Goal: Information Seeking & Learning: Learn about a topic

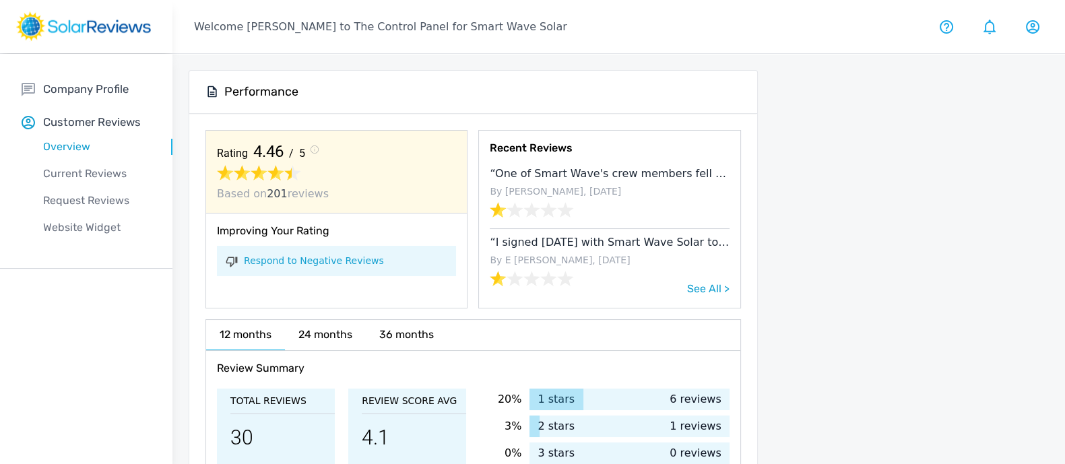
click at [704, 284] on span "See All >" at bounding box center [708, 288] width 42 height 13
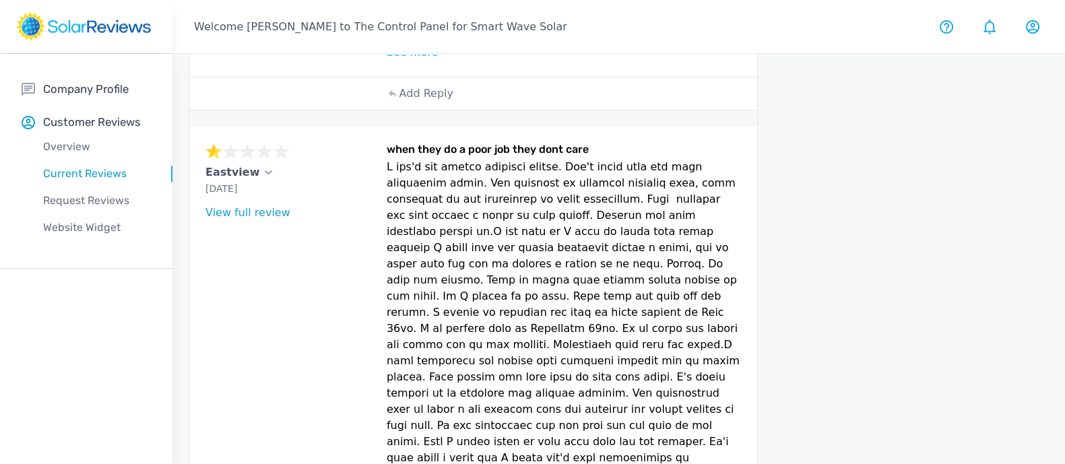
scroll to position [673, 0]
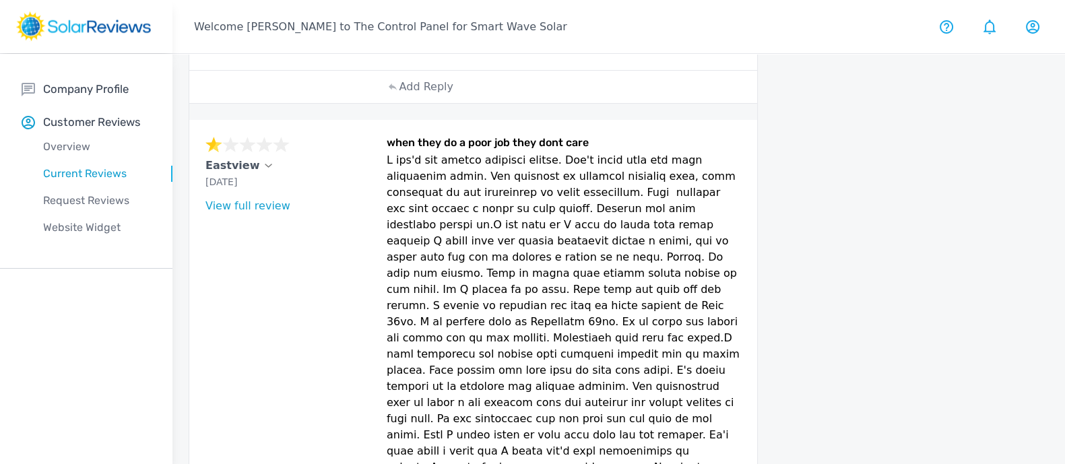
drag, startPoint x: 395, startPoint y: 381, endPoint x: 402, endPoint y: 382, distance: 6.8
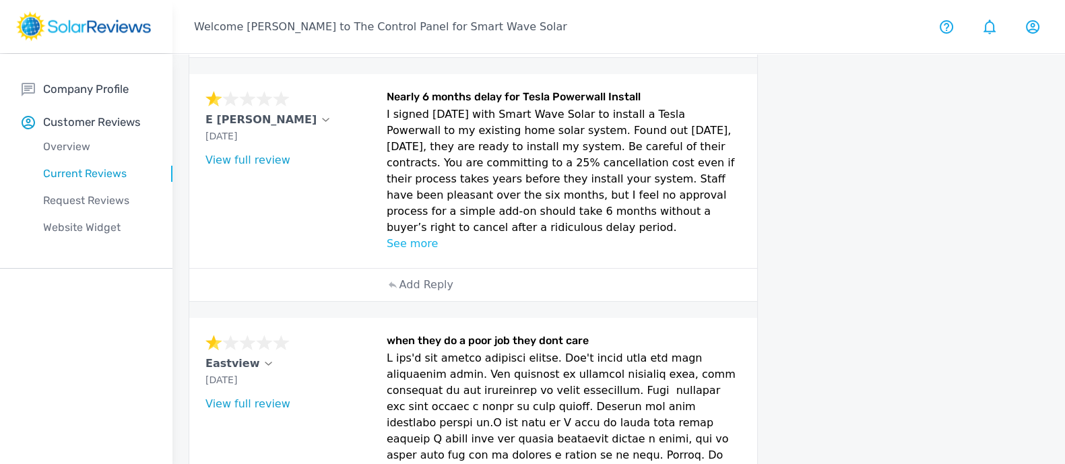
scroll to position [421, 0]
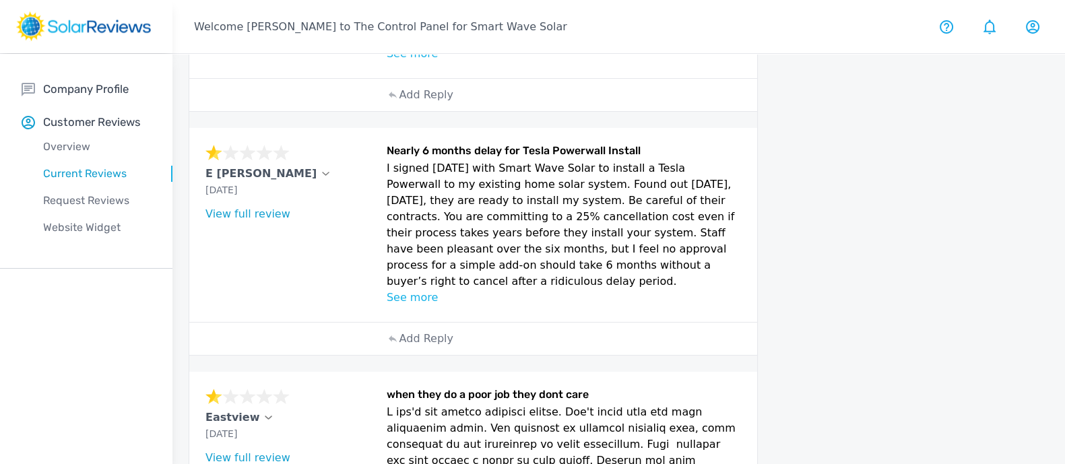
click at [418, 290] on p "See more" at bounding box center [564, 298] width 354 height 16
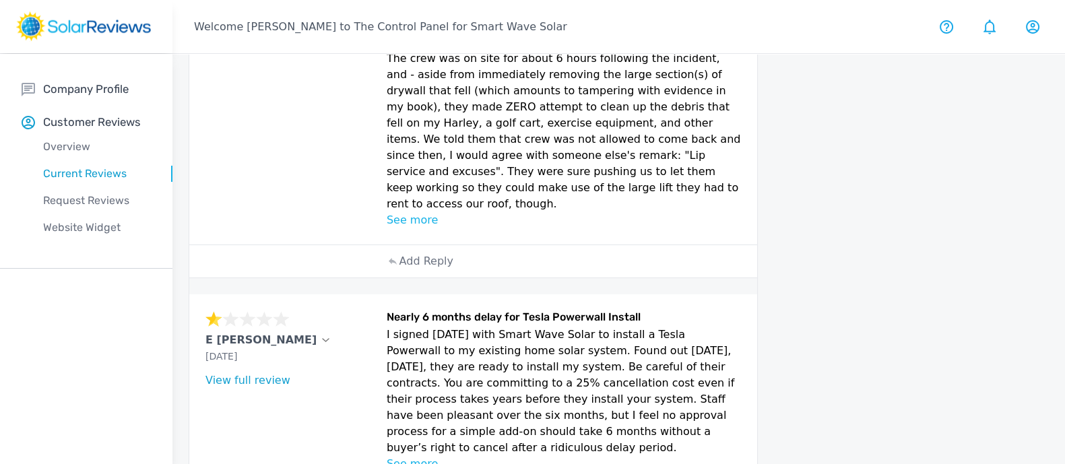
scroll to position [253, 0]
click at [414, 214] on p "See more" at bounding box center [564, 222] width 354 height 16
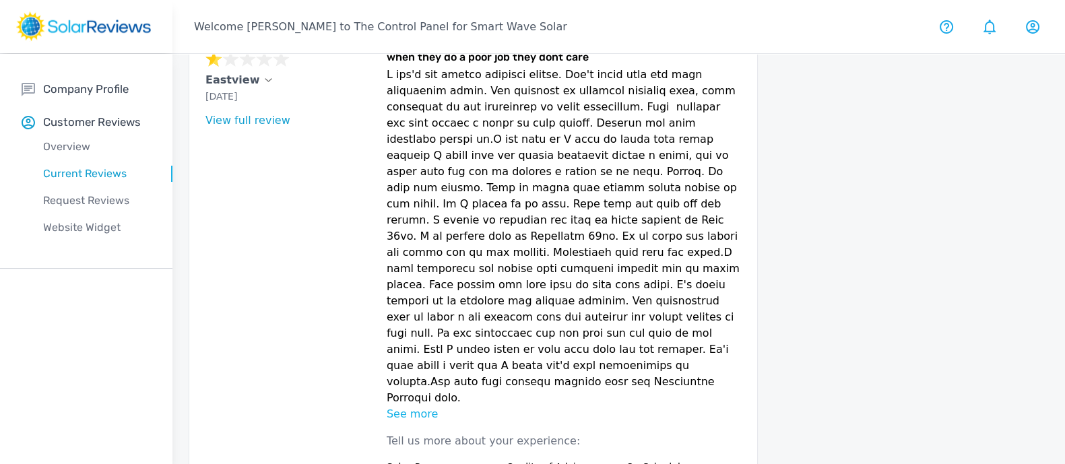
scroll to position [1178, 0]
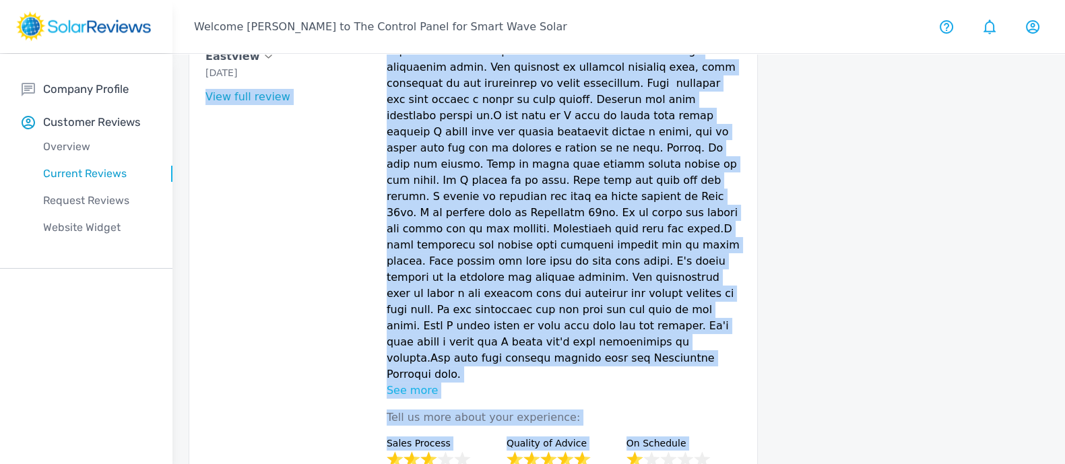
drag, startPoint x: 633, startPoint y: 409, endPoint x: 203, endPoint y: 287, distance: 446.6
click at [203, 287] on div "Eastview [DATE] What type of installation was this? no answer What year was you…" at bounding box center [473, 312] width 568 height 602
drag, startPoint x: 558, startPoint y: 433, endPoint x: 551, endPoint y: 429, distance: 7.9
click at [557, 433] on div "Eastview [DATE] What type of installation was this? no answer What year was you…" at bounding box center [473, 312] width 568 height 602
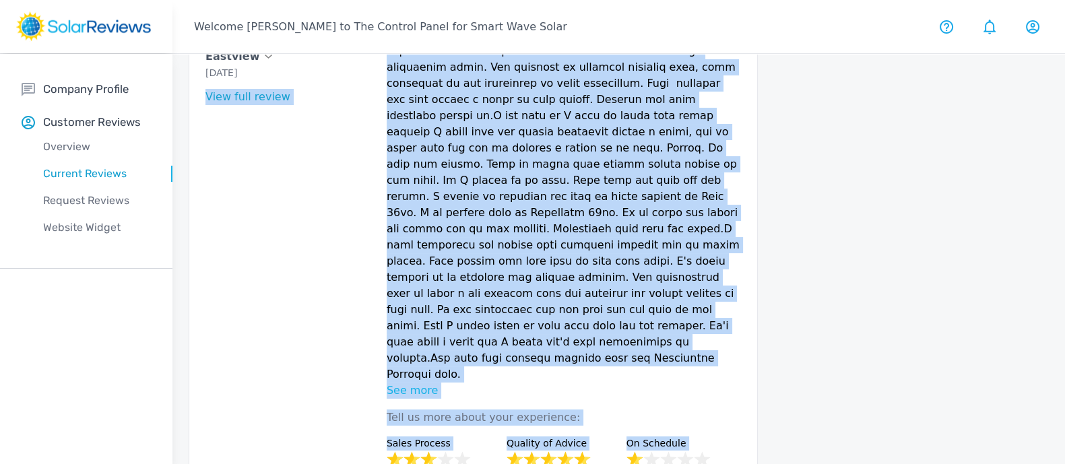
click at [752, 397] on div "Eastview [DATE] What type of installation was this? no answer What year was you…" at bounding box center [473, 312] width 568 height 602
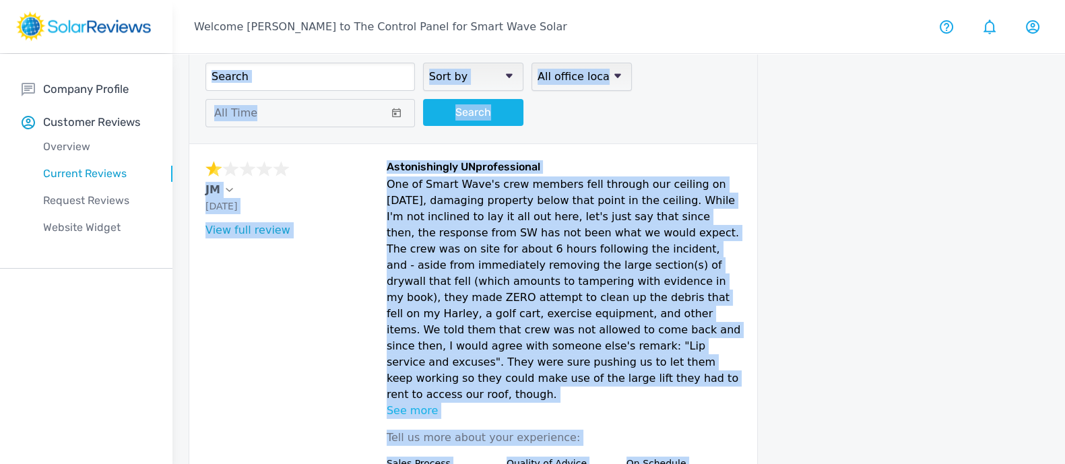
scroll to position [0, 0]
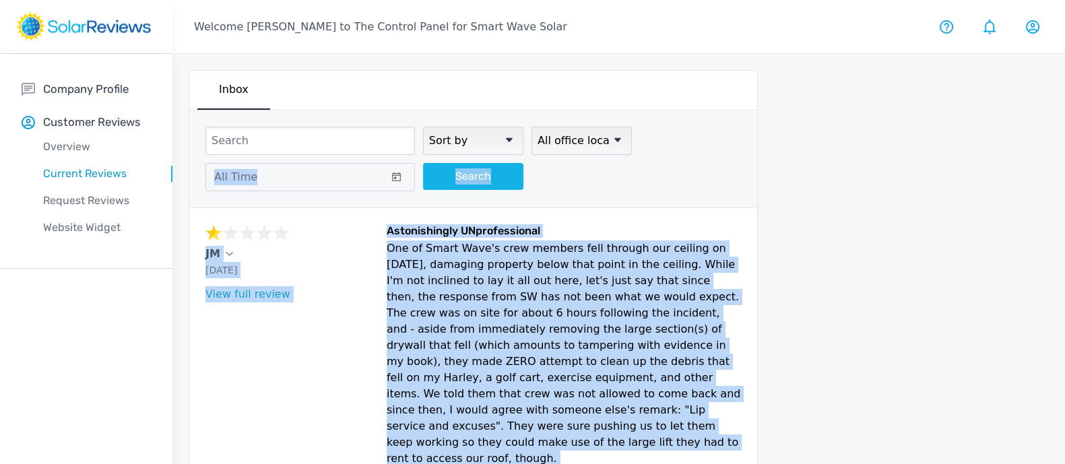
drag, startPoint x: 512, startPoint y: 422, endPoint x: 199, endPoint y: 205, distance: 380.5
